Goal: Communication & Community: Ask a question

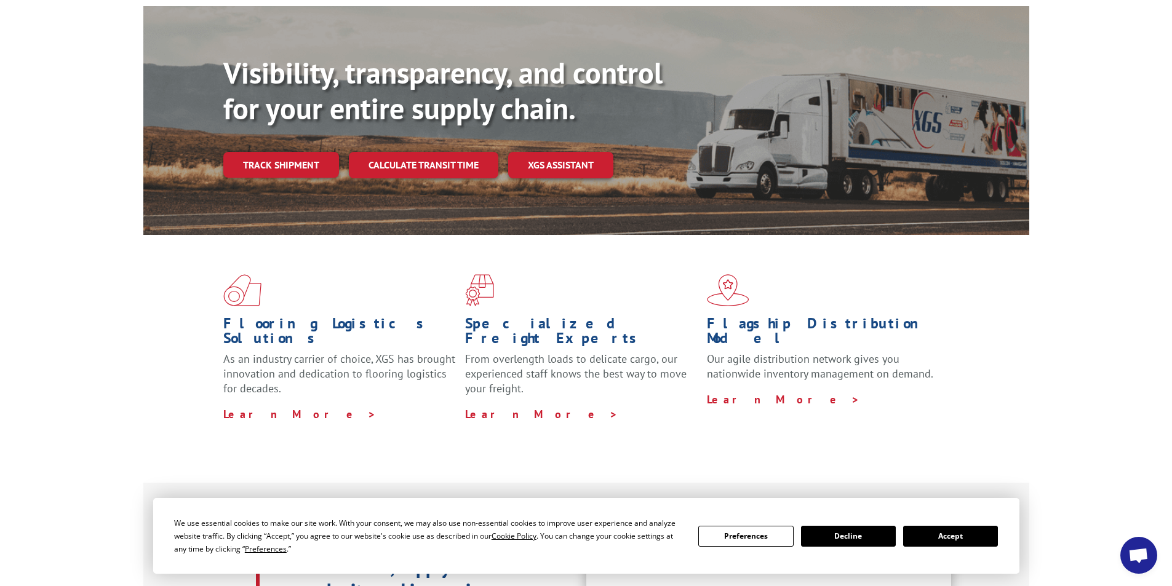
scroll to position [138, 0]
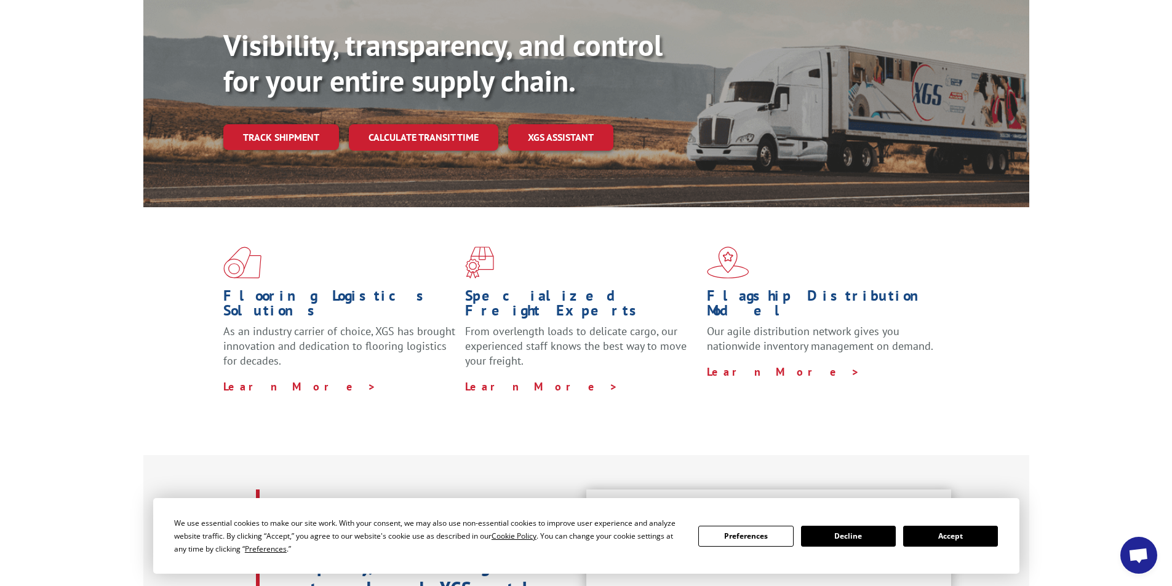
click at [939, 533] on button "Accept" at bounding box center [950, 536] width 95 height 21
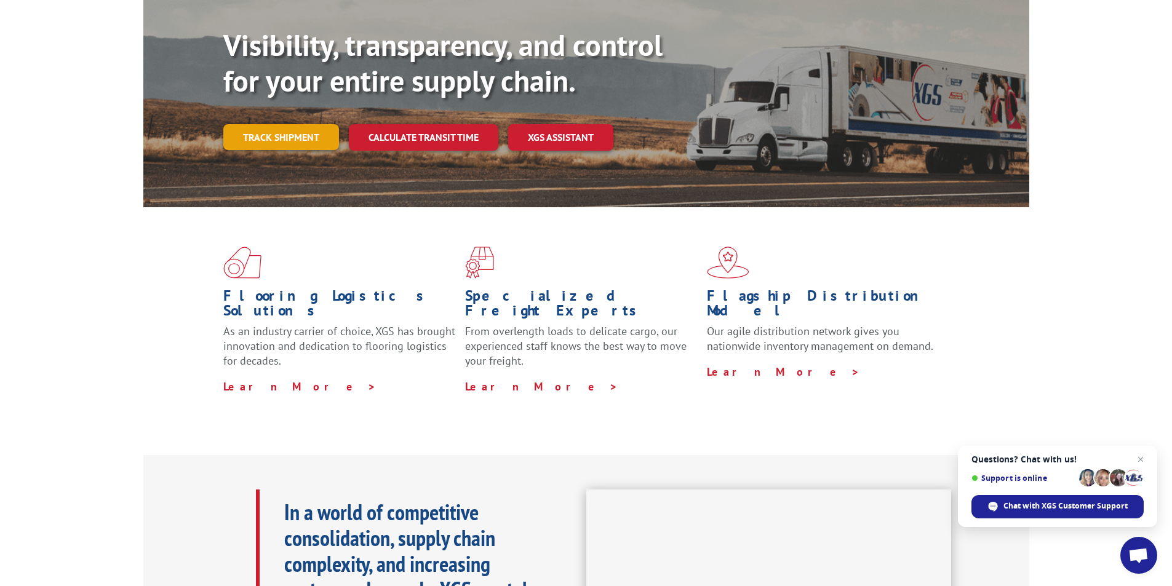
click at [276, 124] on link "Track shipment" at bounding box center [281, 137] width 116 height 26
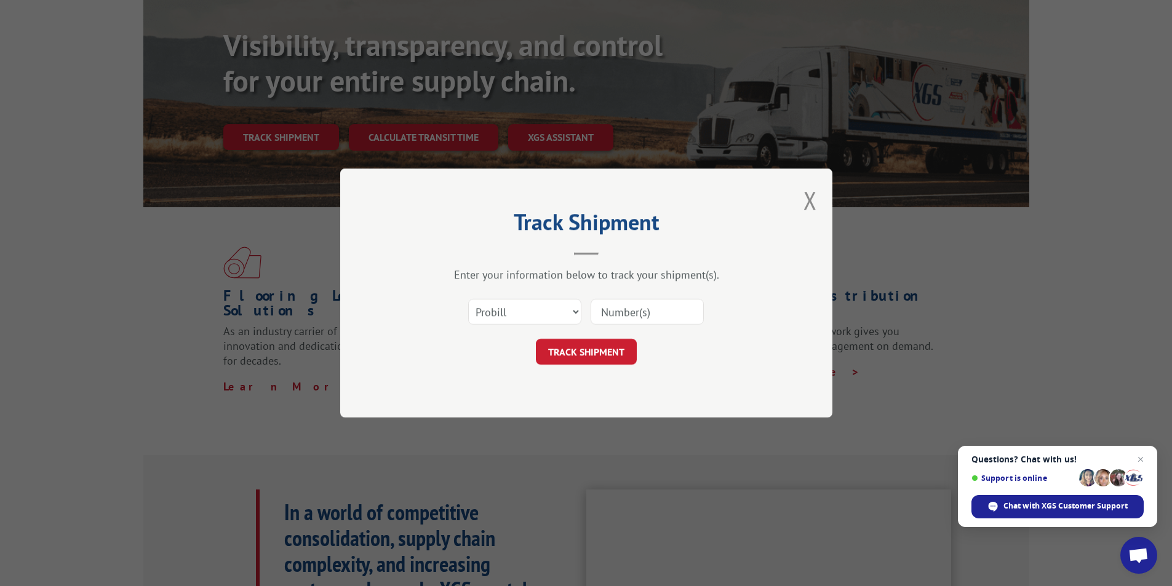
click at [609, 309] on input at bounding box center [647, 312] width 113 height 26
paste input "https://www.fineganfh.com/2025/10/06/brenda-dalrymple/"
type input "h"
click at [631, 315] on input at bounding box center [647, 312] width 113 height 26
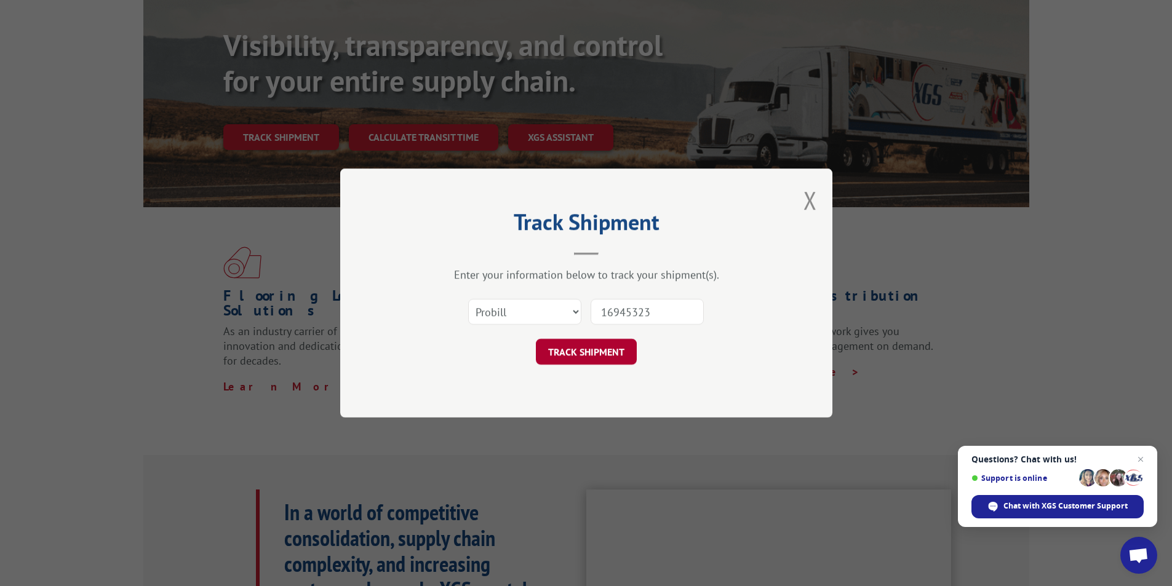
type input "16945323"
click at [579, 356] on button "TRACK SHIPMENT" at bounding box center [586, 352] width 101 height 26
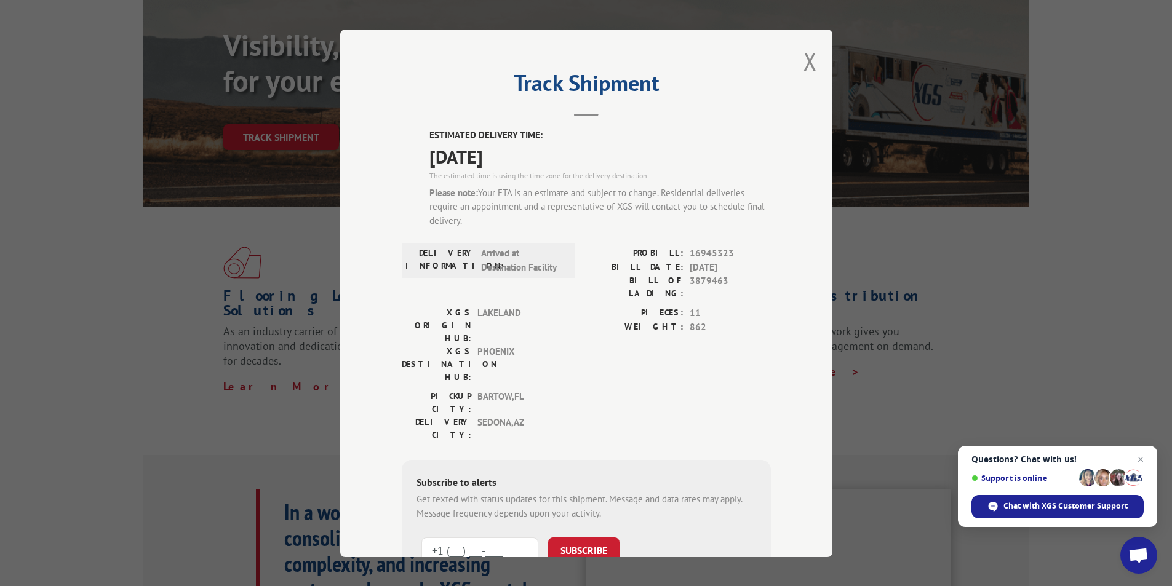
click at [485, 538] on input "+1 (___) ___-____" at bounding box center [479, 551] width 117 height 26
type input "+1 (908) 304-4180"
click at [579, 538] on button "SUBSCRIBE" at bounding box center [583, 551] width 71 height 26
click at [803, 64] on button "Close modal" at bounding box center [810, 61] width 14 height 33
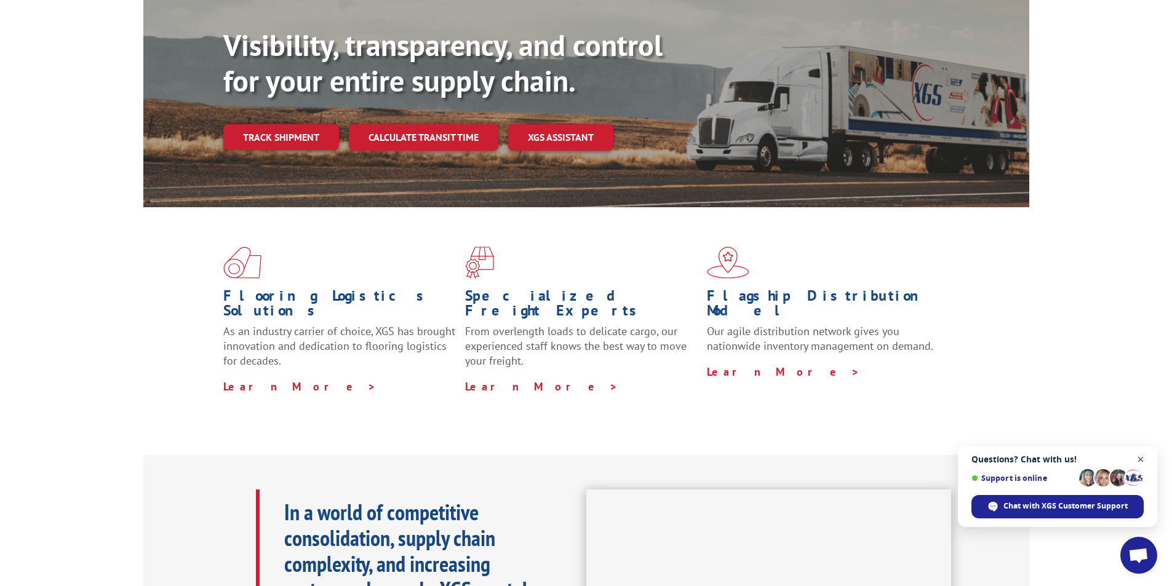
click at [1143, 460] on span "Close chat" at bounding box center [1140, 459] width 15 height 15
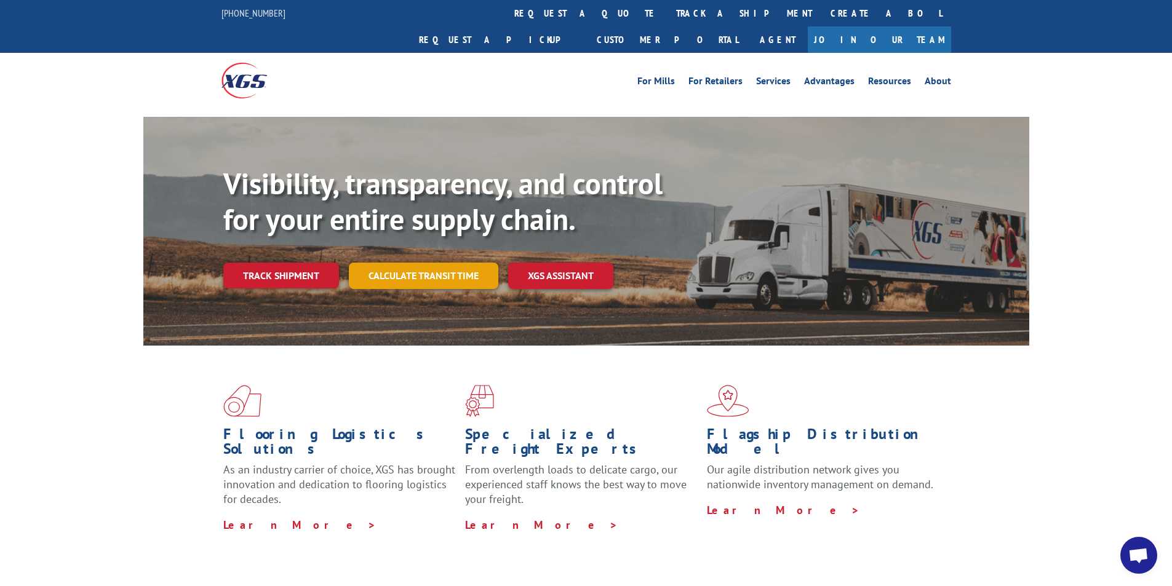
click at [428, 263] on link "Calculate transit time" at bounding box center [423, 276] width 149 height 26
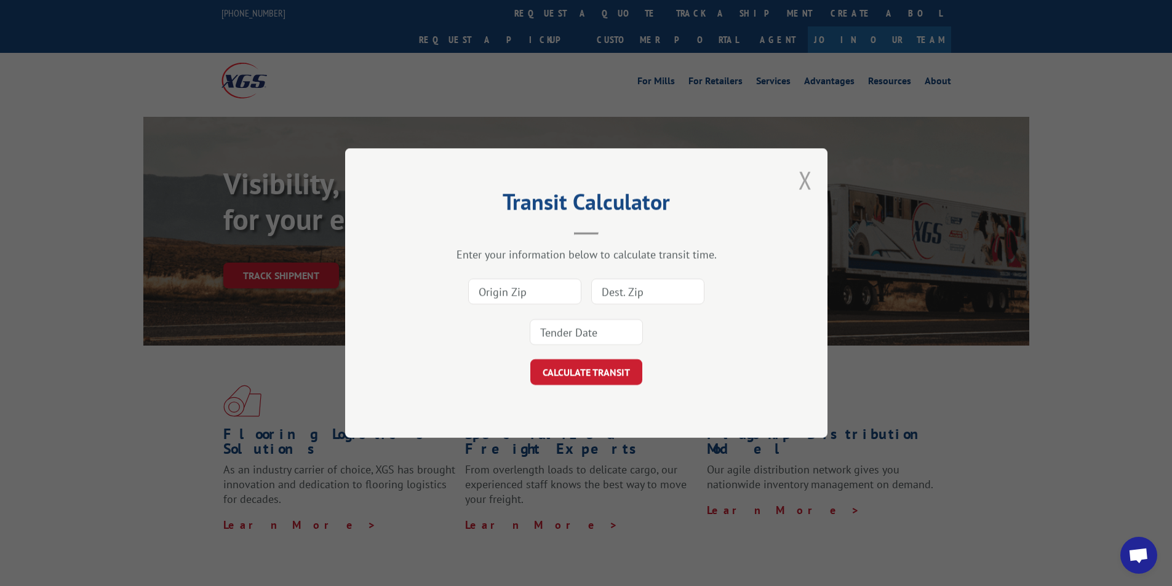
click at [802, 178] on button "Close modal" at bounding box center [805, 180] width 14 height 33
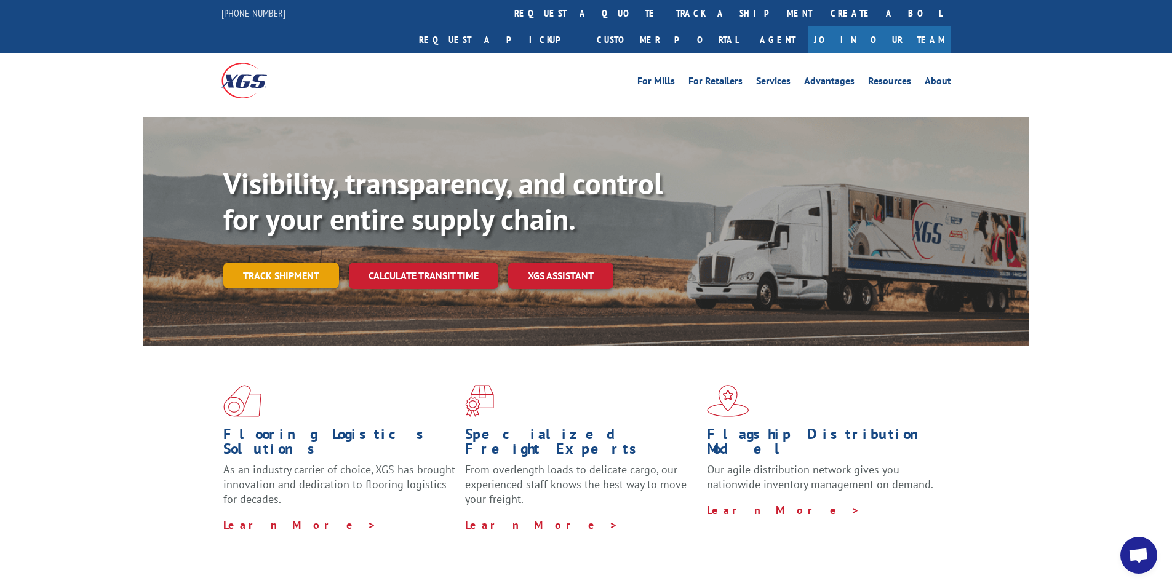
click at [290, 263] on link "Track shipment" at bounding box center [281, 276] width 116 height 26
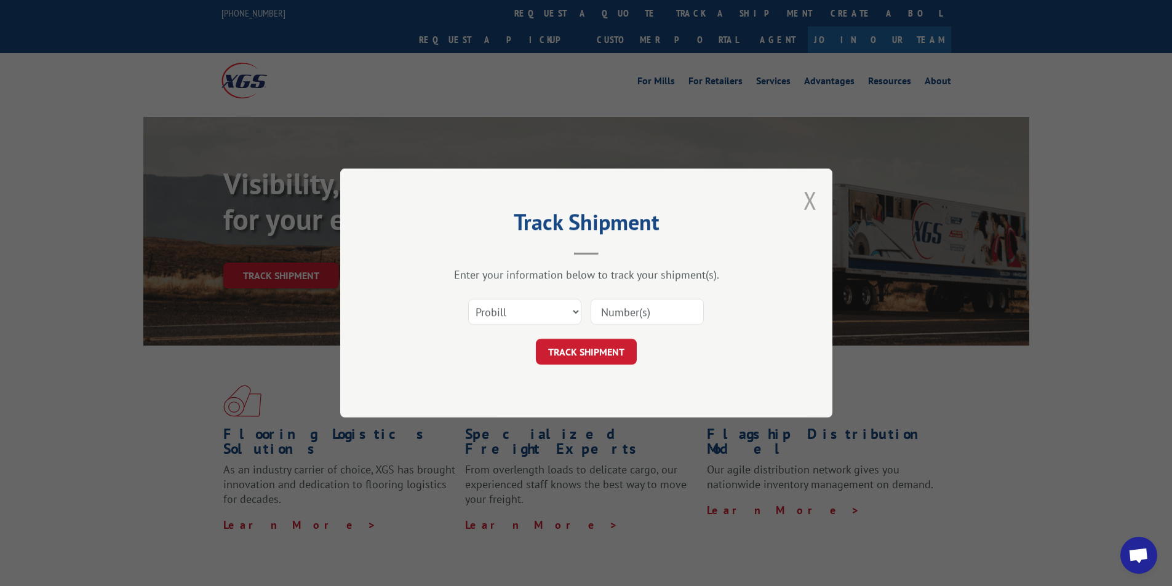
click at [808, 201] on button "Close modal" at bounding box center [810, 200] width 14 height 33
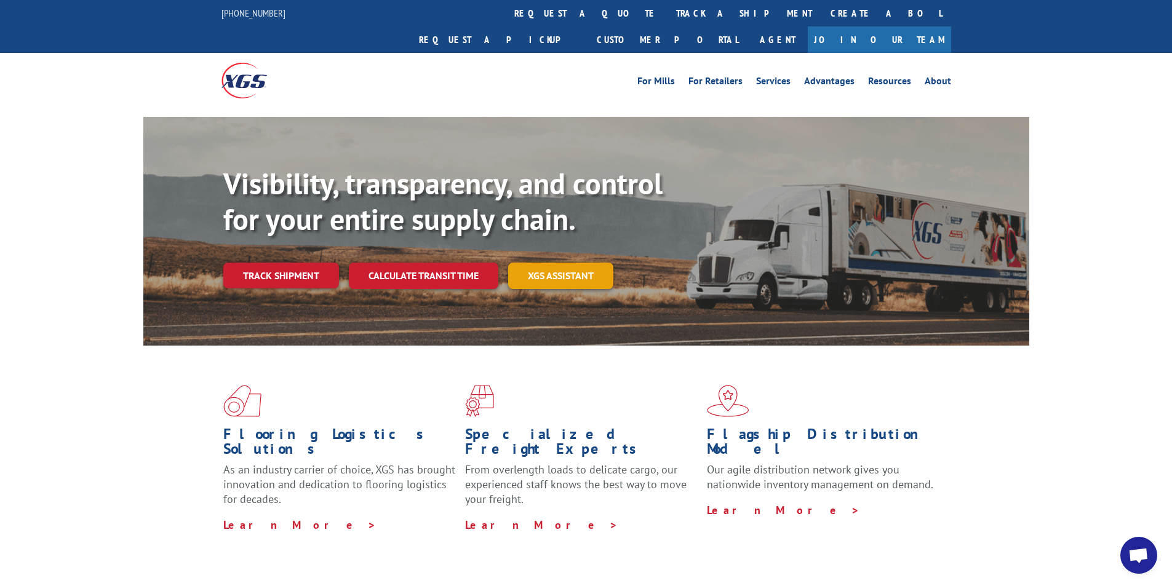
click at [555, 263] on link "XGS ASSISTANT" at bounding box center [560, 276] width 105 height 26
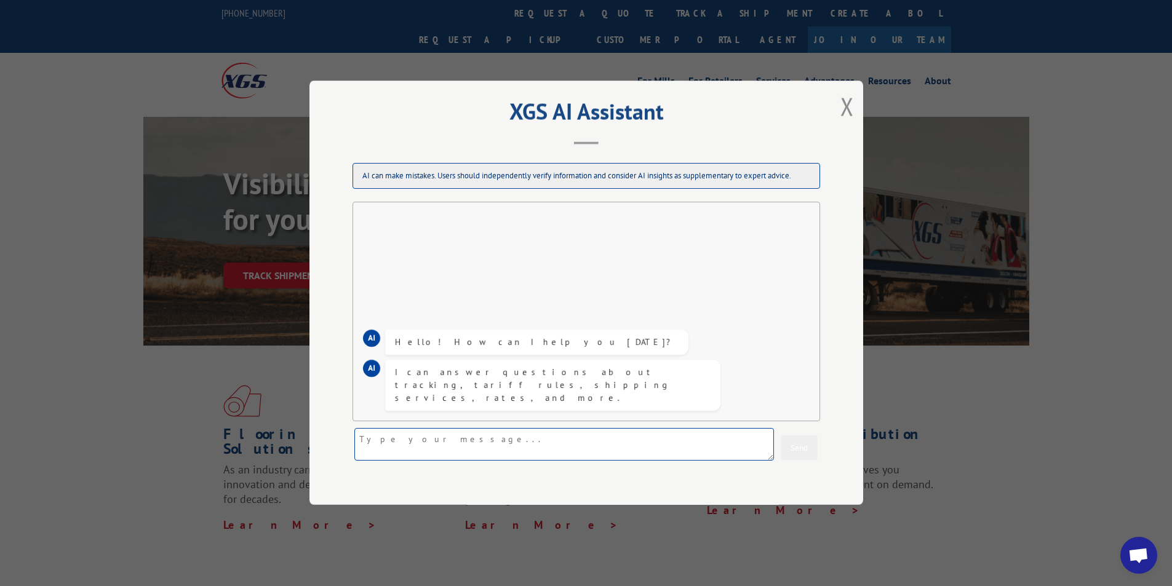
click at [492, 445] on textarea at bounding box center [564, 445] width 420 height 33
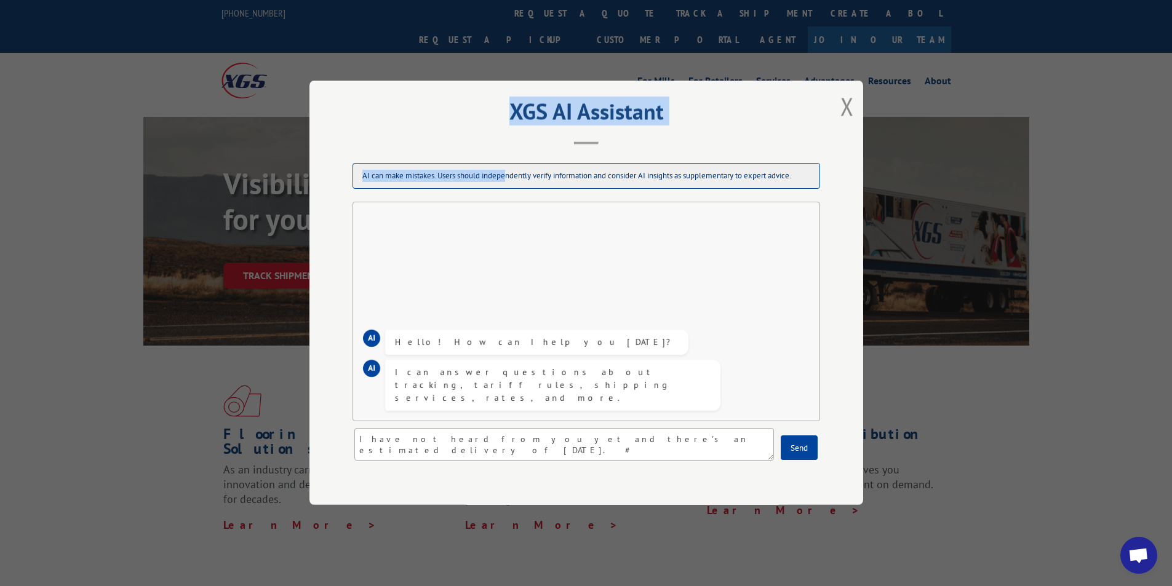
drag, startPoint x: 397, startPoint y: 101, endPoint x: 514, endPoint y: 146, distance: 125.4
click at [514, 151] on div "XGS AI Assistant AI can make mistakes. Users should independently verify inform…" at bounding box center [586, 293] width 554 height 424
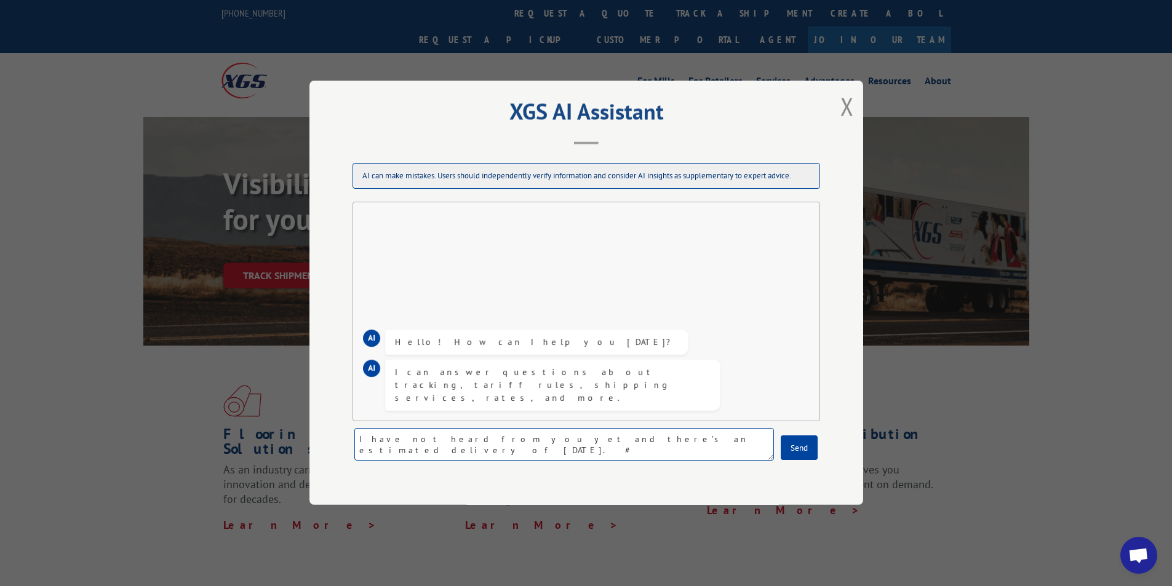
click at [653, 447] on textarea "I have not heard from you yet and there's an estimated delivery of today. #" at bounding box center [564, 445] width 420 height 33
type textarea "I have not heard from you yet and there's an estimated delivery of today. # 169…"
click at [793, 451] on button "Send" at bounding box center [799, 448] width 37 height 25
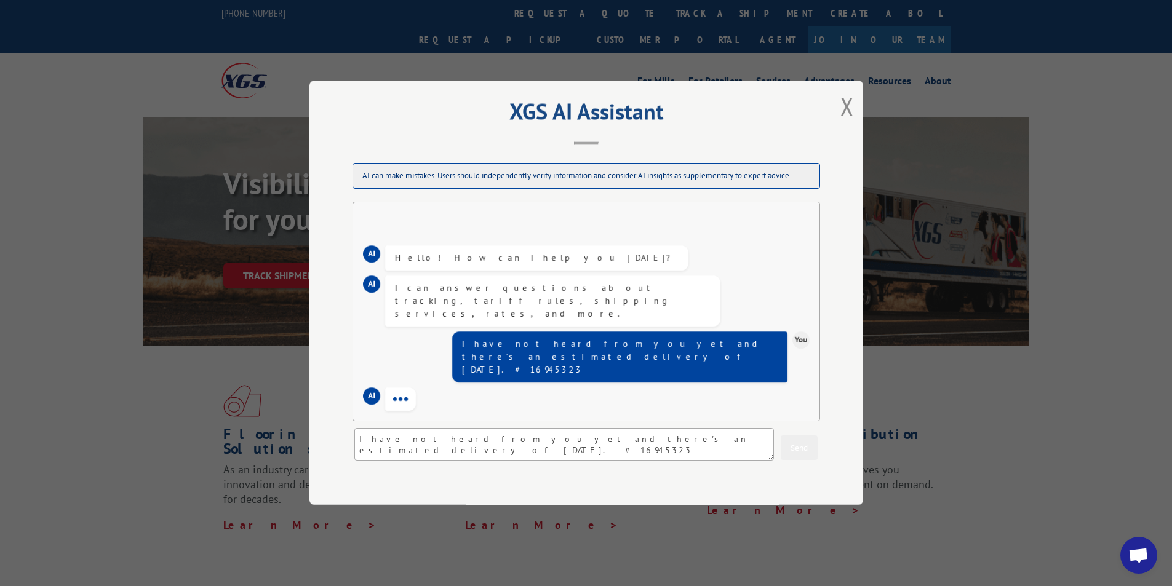
scroll to position [50, 0]
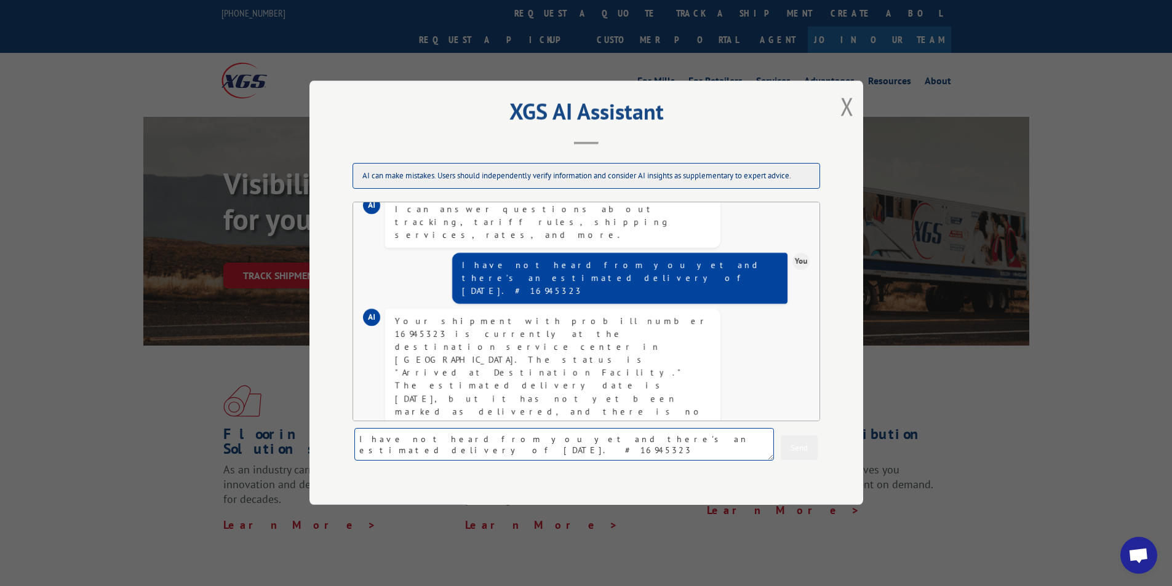
click at [491, 445] on textarea "I have not heard from you yet and there's an estimated delivery of today. # 169…" at bounding box center [564, 445] width 420 height 33
type textarea "I need an appointment please because I have to set up someone to be there to re…"
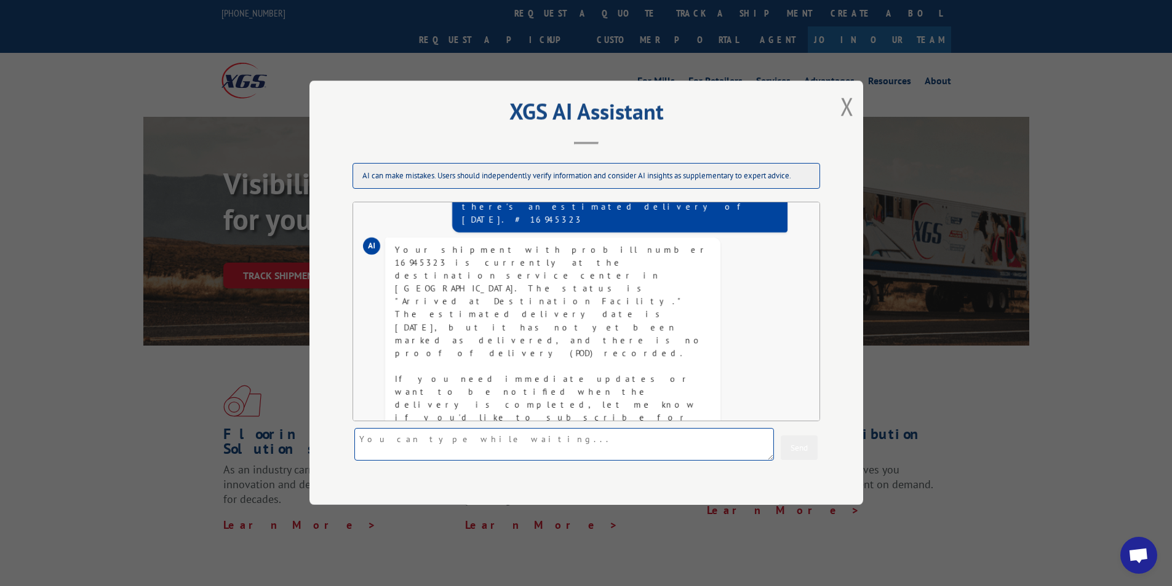
scroll to position [214, 0]
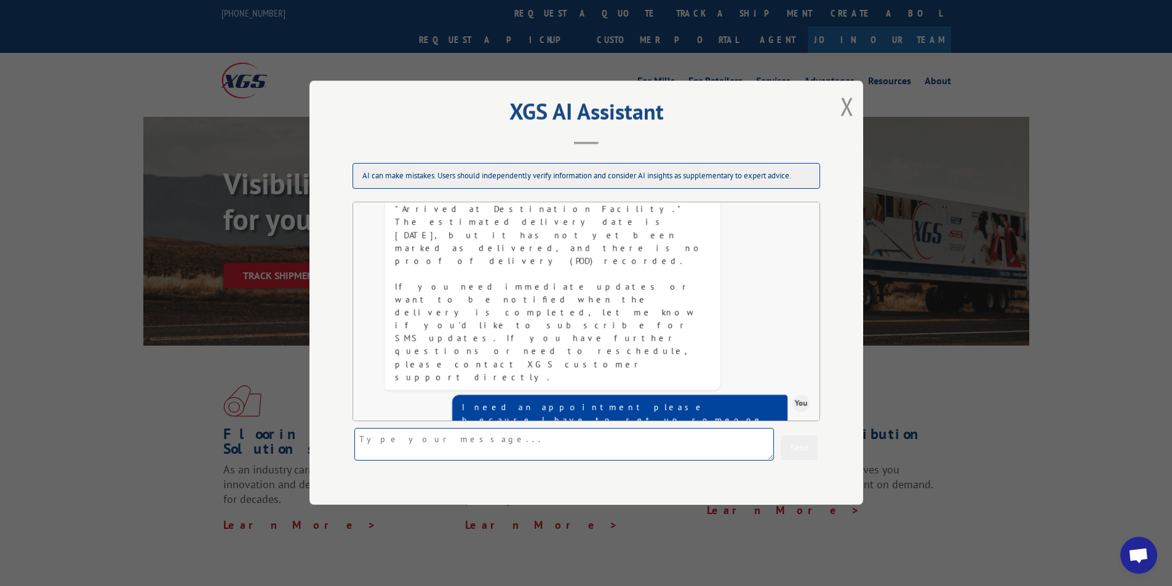
click at [468, 442] on textarea at bounding box center [564, 445] width 420 height 33
type textarea "I need their contact inforomation they never called me"
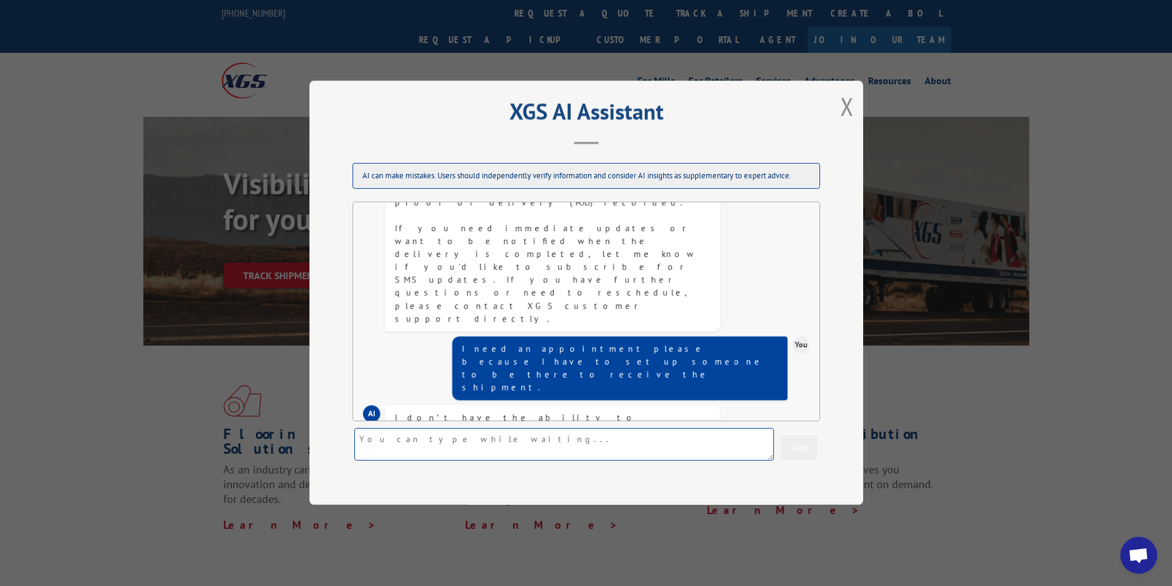
scroll to position [365, 0]
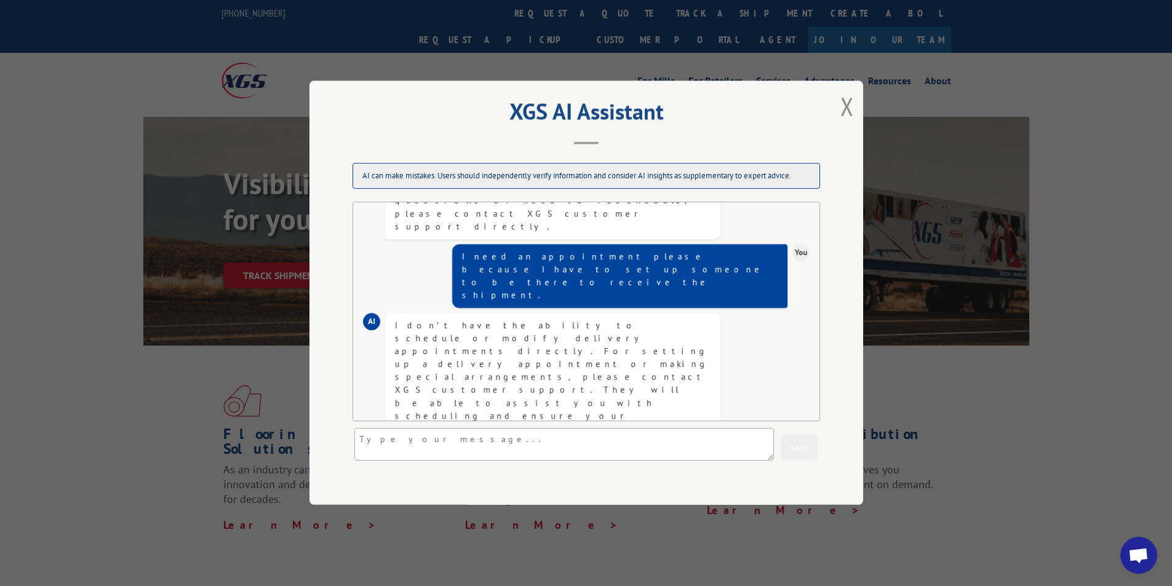
click at [850, 101] on button "Close modal" at bounding box center [847, 106] width 14 height 33
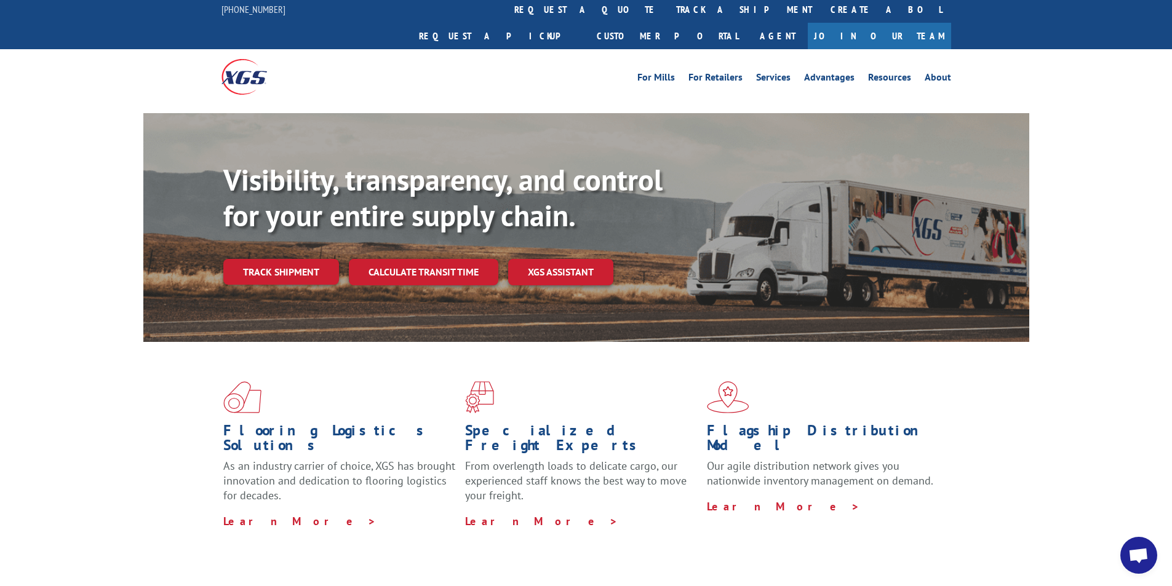
scroll to position [0, 0]
